Goal: Task Accomplishment & Management: Manage account settings

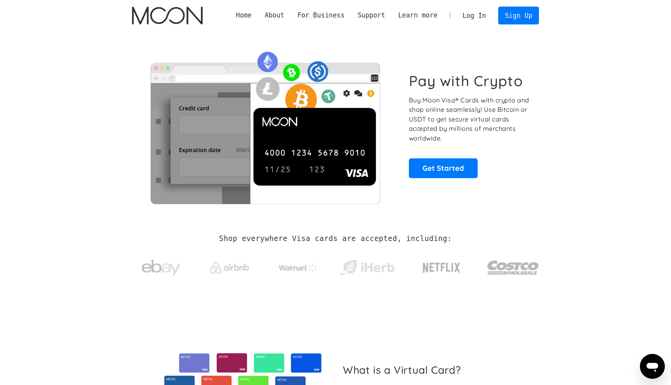
click at [472, 22] on link "Log In" at bounding box center [474, 15] width 37 height 17
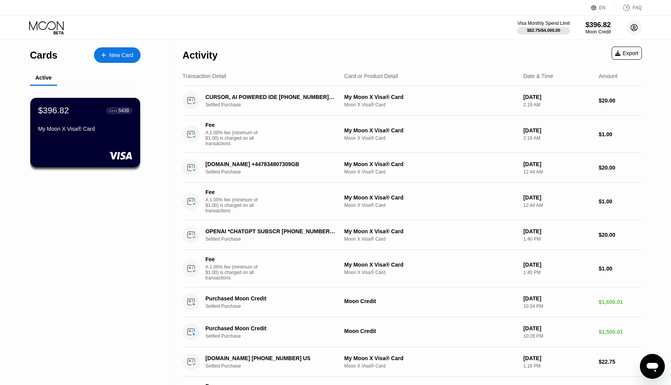
click at [627, 26] on circle at bounding box center [634, 28] width 16 height 16
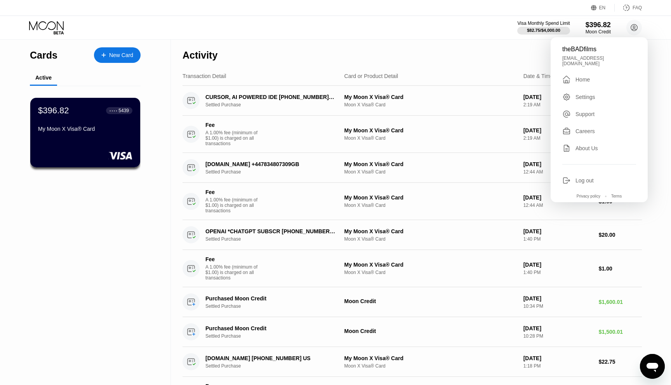
click at [586, 77] on div "Home" at bounding box center [583, 80] width 14 height 6
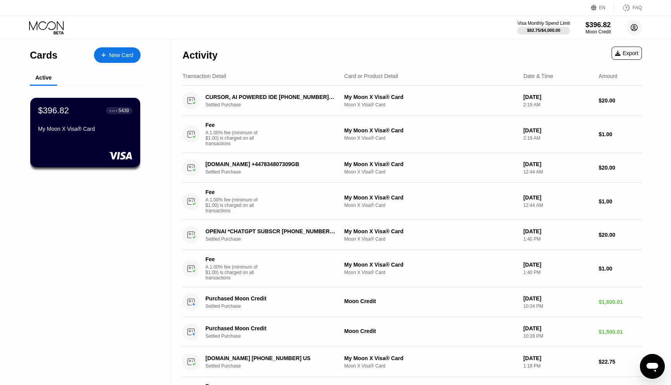
click at [633, 24] on circle at bounding box center [634, 28] width 16 height 16
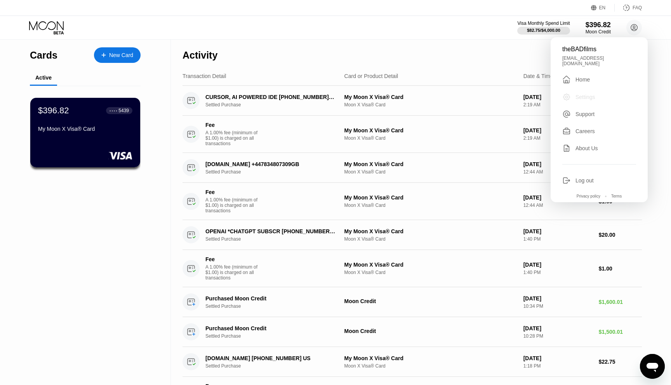
click at [591, 94] on div "Settings" at bounding box center [586, 97] width 20 height 6
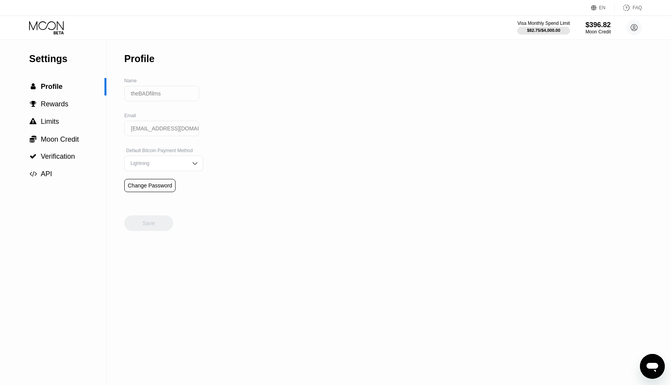
click at [54, 27] on icon at bounding box center [47, 28] width 36 height 14
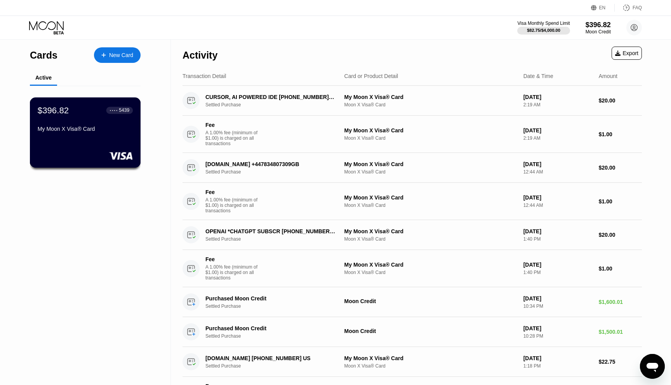
click at [111, 145] on div "$396.82 ● ● ● ● 5439 My Moon X Visa® Card" at bounding box center [85, 132] width 111 height 70
